Goal: Find specific page/section: Find specific page/section

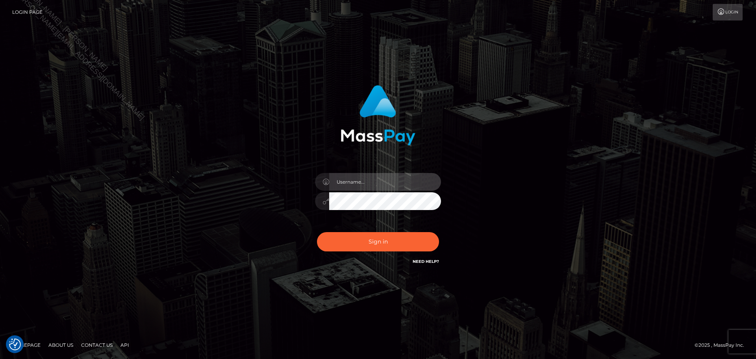
click at [378, 180] on input "text" at bounding box center [385, 182] width 112 height 18
type input "Seleen"
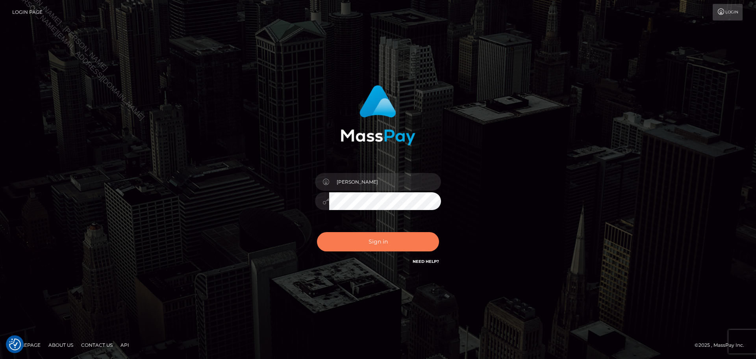
click at [389, 237] on button "Sign in" at bounding box center [378, 241] width 122 height 19
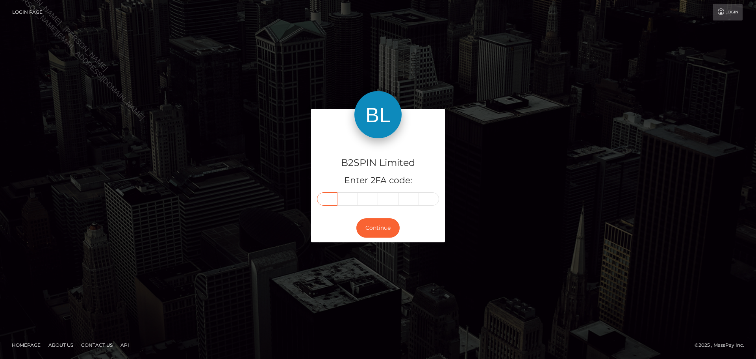
paste input "7"
type input "7"
type input "1"
type input "2"
type input "8"
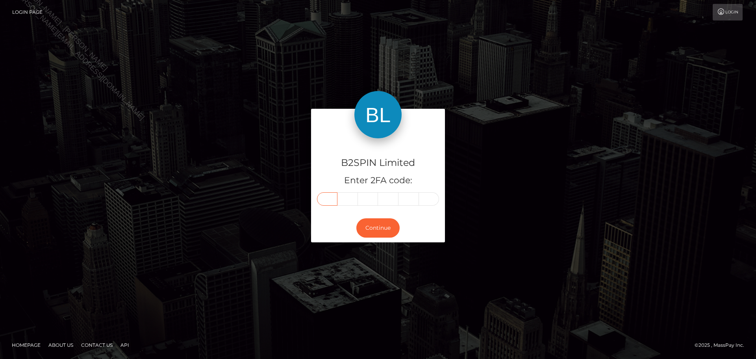
type input "2"
type input "5"
click at [380, 223] on button "Continue" at bounding box center [377, 227] width 43 height 19
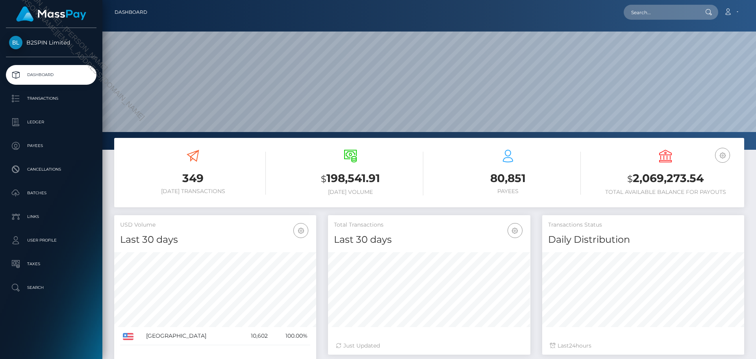
scroll to position [140, 202]
click at [672, 12] on input "text" at bounding box center [661, 12] width 74 height 15
paste input "33a86e09-9595-4d0a-84ab-52759038482e"
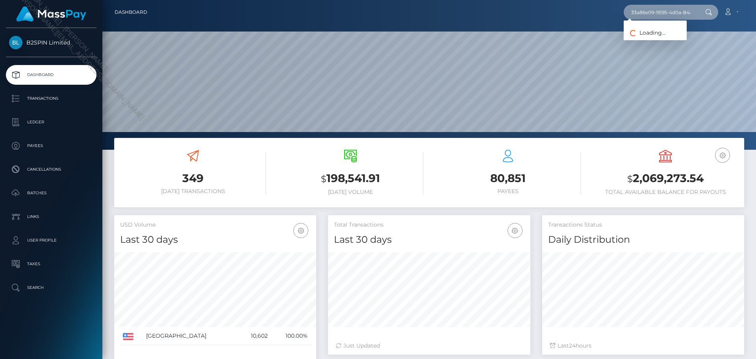
scroll to position [0, 42]
click at [680, 13] on input "33a86e09-9595-4d0a-84ab-52759038482e" at bounding box center [661, 12] width 74 height 15
paste input "text"
click at [656, 13] on input "33a86e09-9595-4d0a-84ab-52759038482e" at bounding box center [661, 12] width 74 height 15
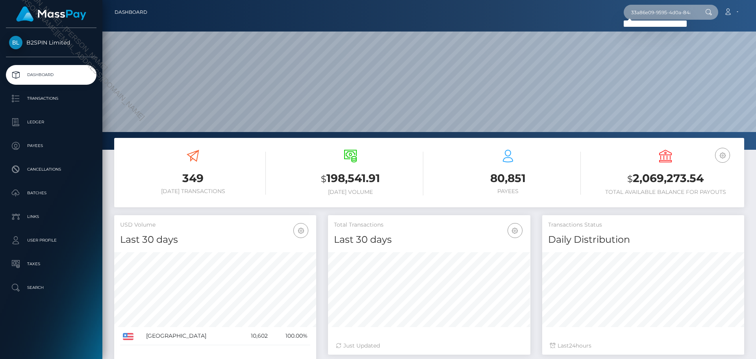
paste input "787901589"
type input "787901589"
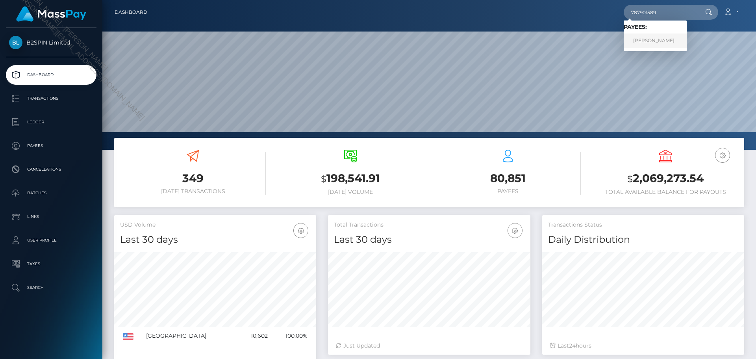
click at [687, 43] on link "[PERSON_NAME]" at bounding box center [655, 40] width 63 height 15
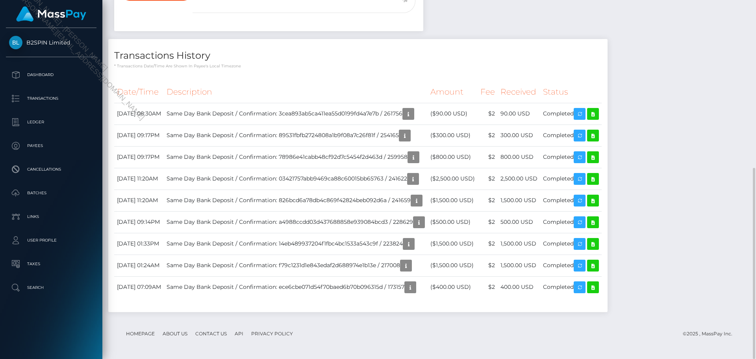
scroll to position [94, 202]
click at [686, 230] on div "Notes Note Type Compliance Clear Compliance General Note Type" at bounding box center [429, 131] width 642 height 377
